Goal: Task Accomplishment & Management: Manage account settings

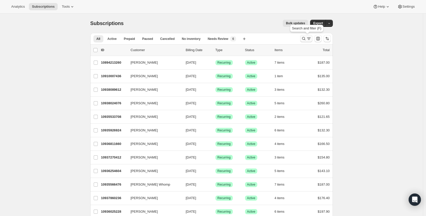
click at [307, 40] on icon "Search and filter results" at bounding box center [308, 38] width 5 height 5
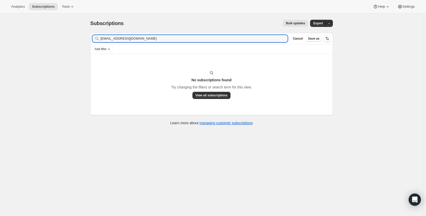
type input "emdean23@gmail.com"
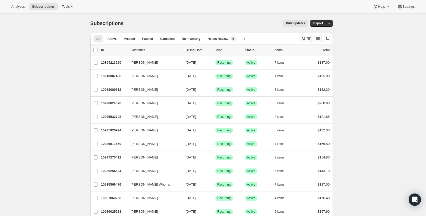
click at [306, 37] on icon "Search and filter results" at bounding box center [303, 38] width 5 height 5
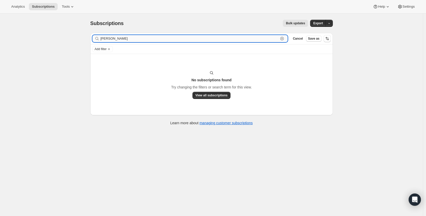
click at [104, 41] on input "jil peterson" at bounding box center [189, 38] width 178 height 7
drag, startPoint x: 96, startPoint y: 34, endPoint x: 68, endPoint y: 17, distance: 32.7
click at [76, 31] on div "Subscriptions. This page is ready Subscriptions Bulk updates More actions Bulk …" at bounding box center [211, 122] width 423 height 216
type input "jill peterson"
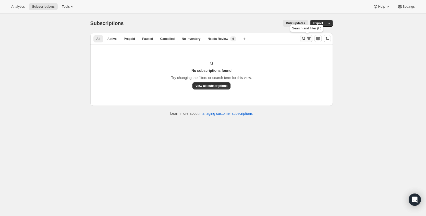
click at [310, 38] on icon "Search and filter results" at bounding box center [308, 38] width 5 height 5
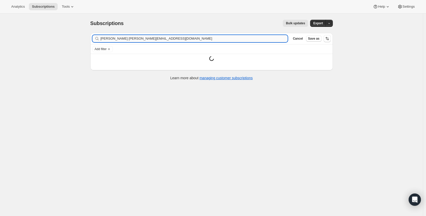
click at [148, 40] on input "jill petersonjfiretto@msn.com" at bounding box center [193, 38] width 187 height 7
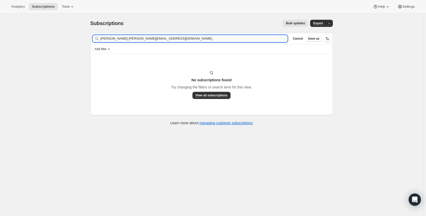
click at [148, 40] on input "jill petersonjfiretto@msn.com" at bounding box center [193, 38] width 187 height 7
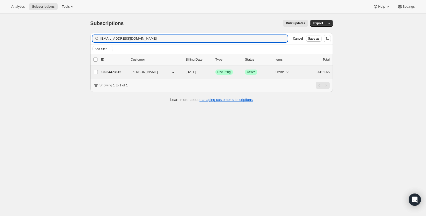
type input "[EMAIL_ADDRESS][DOMAIN_NAME]"
click at [117, 74] on p "10954473612" at bounding box center [114, 71] width 26 height 5
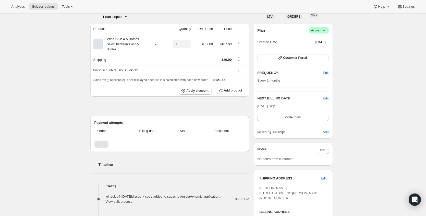
scroll to position [37, 0]
drag, startPoint x: 258, startPoint y: 98, endPoint x: 279, endPoint y: 109, distance: 23.6
click at [279, 109] on div "NEXT BILLING DATE Edit Aug 29, 2025 · Skip Order now" at bounding box center [292, 107] width 71 height 25
copy div
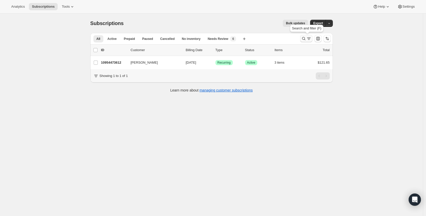
click at [308, 37] on icon "Search and filter results" at bounding box center [308, 38] width 5 height 5
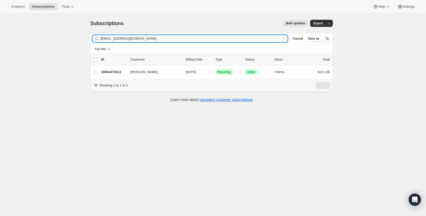
click at [215, 40] on input "[EMAIL_ADDRESS][DOMAIN_NAME]" at bounding box center [193, 38] width 187 height 7
type input "[PERSON_NAME][EMAIL_ADDRESS][PERSON_NAME][DOMAIN_NAME]"
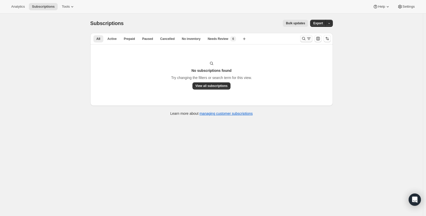
click at [306, 36] on icon "Search and filter results" at bounding box center [303, 38] width 5 height 5
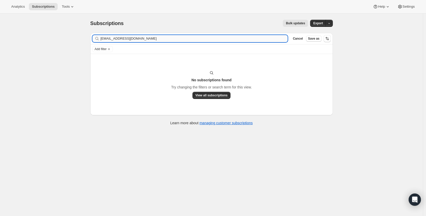
click at [183, 35] on input "[EMAIL_ADDRESS][DOMAIN_NAME]" at bounding box center [193, 38] width 187 height 7
click at [180, 39] on input "[EMAIL_ADDRESS][DOMAIN_NAME]" at bounding box center [193, 38] width 187 height 7
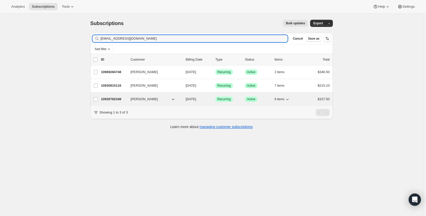
type input "[EMAIL_ADDRESS][DOMAIN_NAME]"
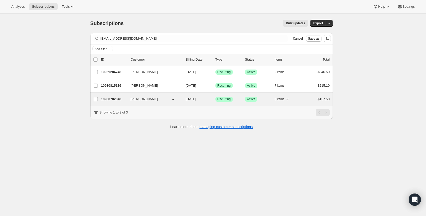
click at [110, 97] on p "10930782348" at bounding box center [114, 98] width 26 height 5
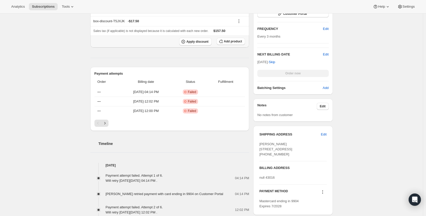
scroll to position [149, 0]
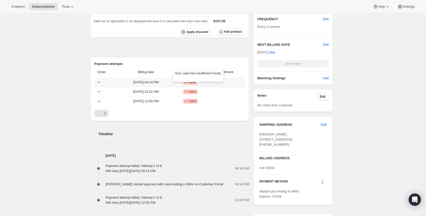
click at [196, 84] on span "Failed" at bounding box center [192, 82] width 8 height 4
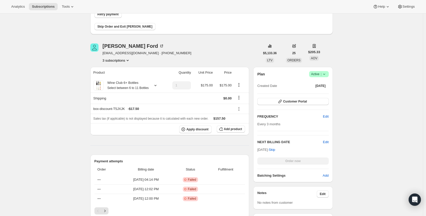
scroll to position [0, 0]
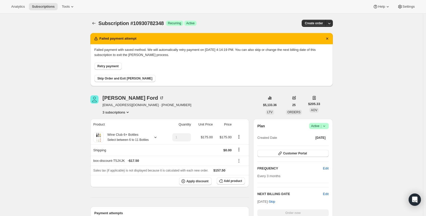
click at [112, 66] on span "Retry payment" at bounding box center [107, 66] width 21 height 4
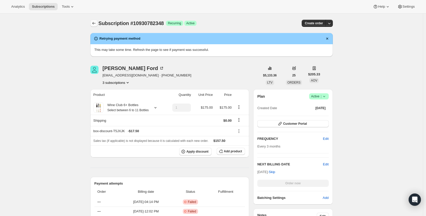
click at [95, 24] on icon "Subscriptions" at bounding box center [93, 23] width 5 height 5
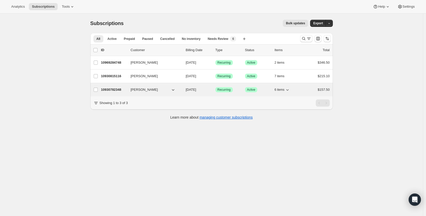
click at [118, 88] on p "10930782348" at bounding box center [114, 89] width 26 height 5
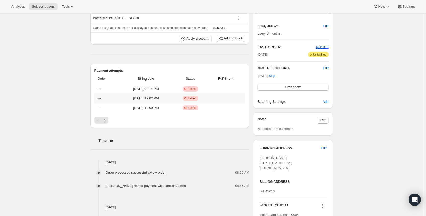
scroll to position [67, 0]
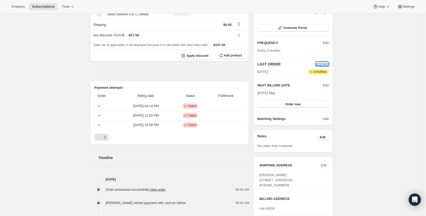
click at [325, 63] on span "#215313" at bounding box center [321, 64] width 13 height 4
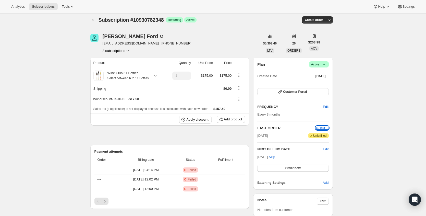
scroll to position [0, 0]
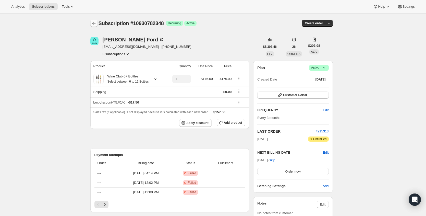
click at [94, 23] on icon "Subscriptions" at bounding box center [93, 23] width 3 height 3
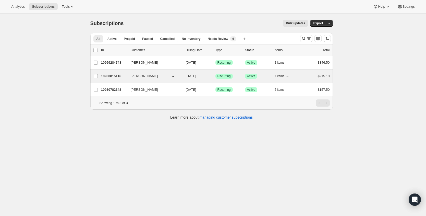
click at [116, 77] on p "10930815116" at bounding box center [114, 75] width 26 height 5
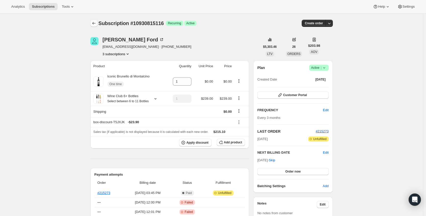
click at [96, 21] on icon "Subscriptions" at bounding box center [93, 23] width 5 height 5
